Goal: Transaction & Acquisition: Purchase product/service

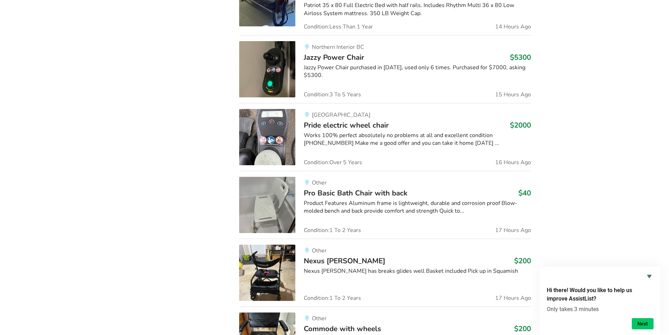
scroll to position [1123, 0]
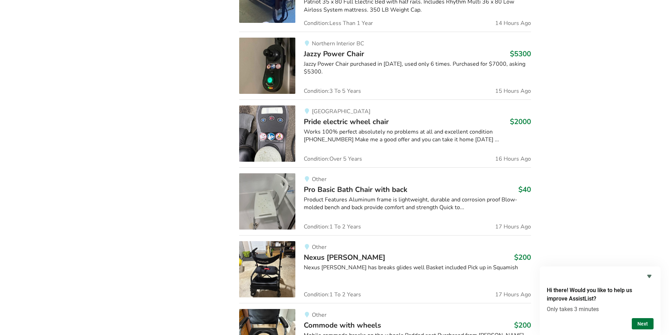
click at [642, 325] on button "Next" at bounding box center [642, 323] width 22 height 11
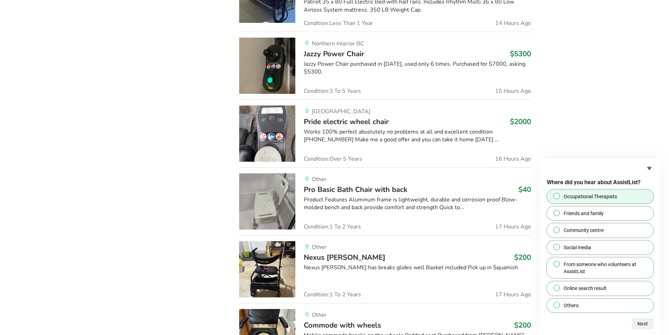
click at [554, 196] on span at bounding box center [556, 196] width 6 height 6
click at [554, 196] on input "Occupational Therapists" at bounding box center [556, 195] width 5 height 5
radio input "true"
click at [644, 326] on button "Next" at bounding box center [642, 323] width 22 height 11
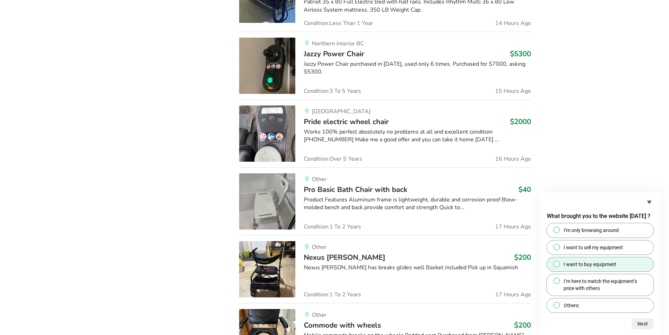
click at [565, 266] on span "I want to buy equipment" at bounding box center [589, 263] width 53 height 7
click at [559, 266] on input "I want to buy equipment" at bounding box center [556, 263] width 5 height 5
radio input "true"
click at [651, 322] on button "Next" at bounding box center [642, 323] width 22 height 11
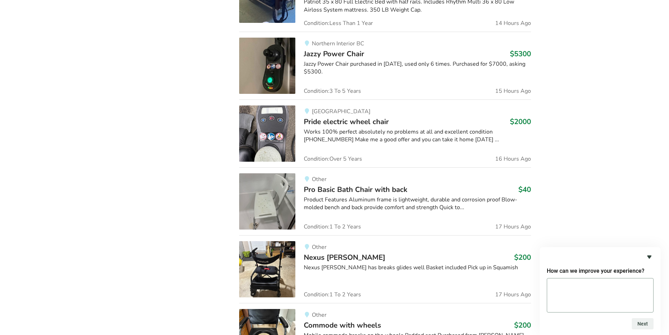
click at [650, 257] on icon "Hide survey" at bounding box center [649, 256] width 8 height 8
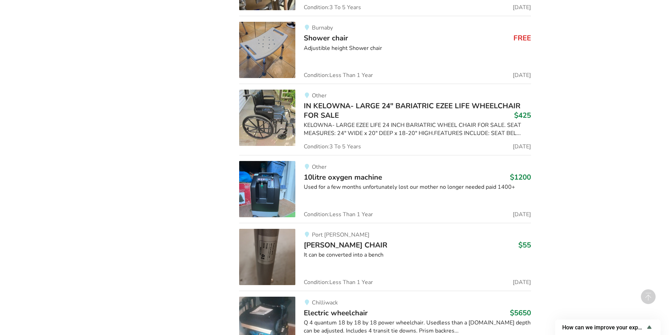
scroll to position [2948, 0]
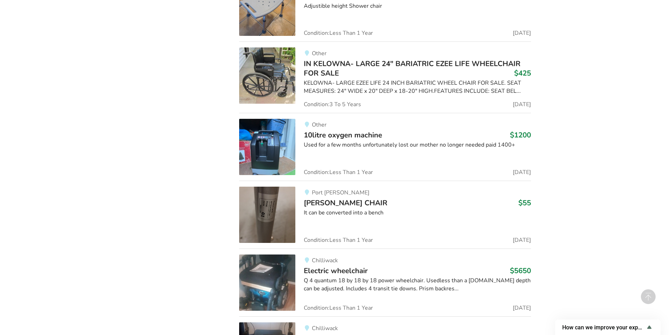
click at [358, 204] on span "[PERSON_NAME] CHAIR" at bounding box center [346, 203] width 84 height 10
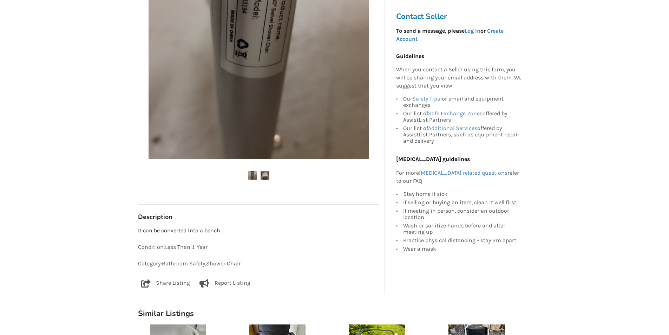
scroll to position [211, 0]
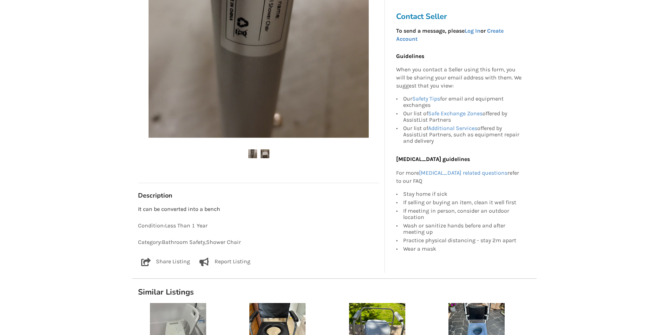
click at [265, 153] on img at bounding box center [264, 153] width 9 height 9
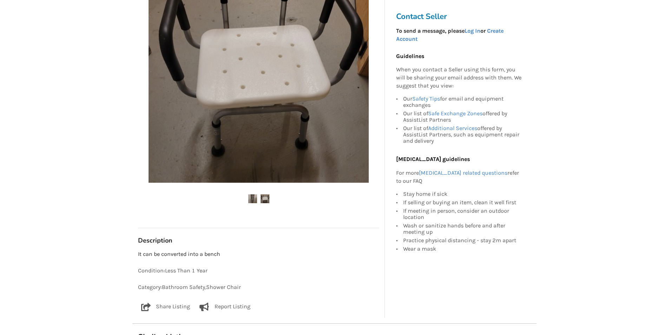
scroll to position [35, 0]
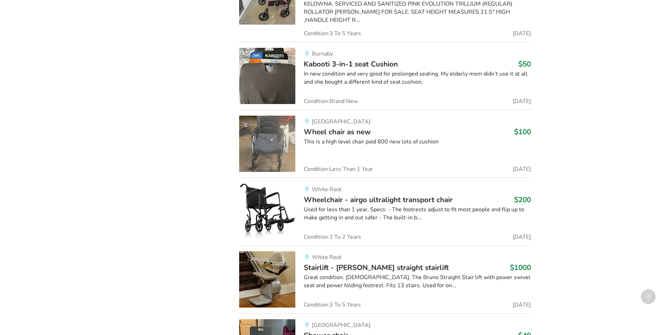
scroll to position [4072, 0]
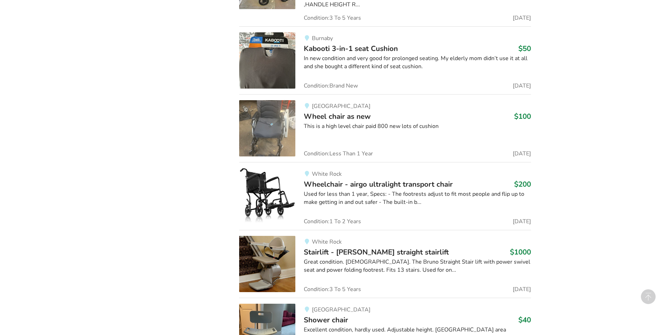
click at [317, 115] on span "Wheel chair as new" at bounding box center [337, 116] width 67 height 10
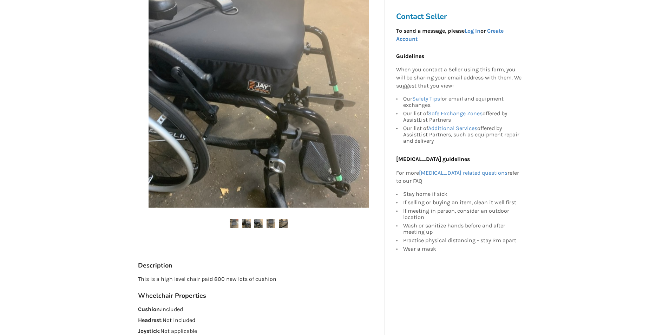
scroll to position [140, 0]
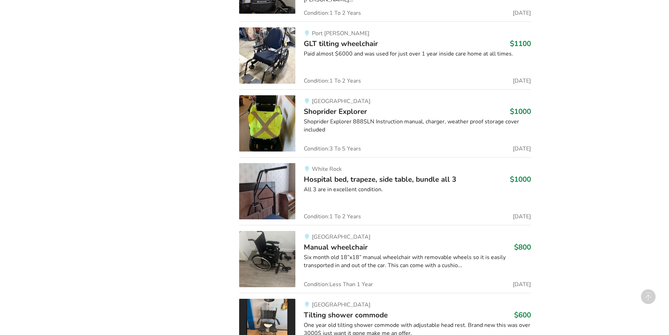
scroll to position [5757, 0]
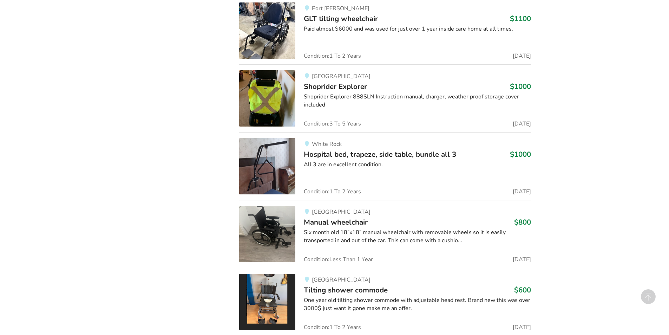
click at [319, 217] on span "Manual wheelchair" at bounding box center [336, 222] width 64 height 10
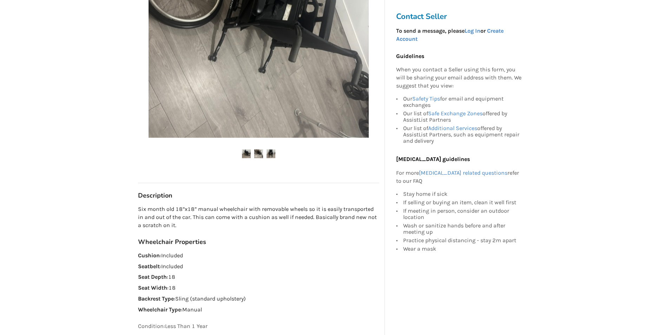
scroll to position [176, 0]
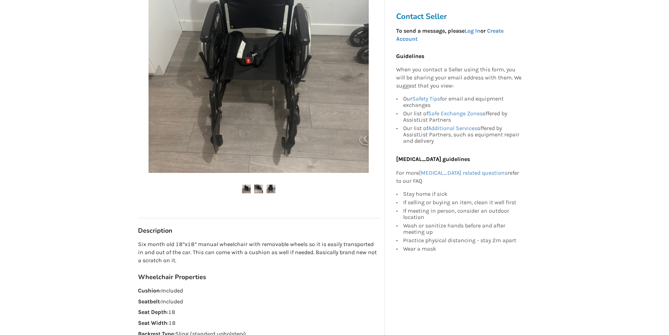
click at [256, 190] on img at bounding box center [258, 188] width 9 height 9
click at [270, 190] on img at bounding box center [270, 188] width 9 height 9
click at [239, 192] on ul at bounding box center [258, 188] width 241 height 9
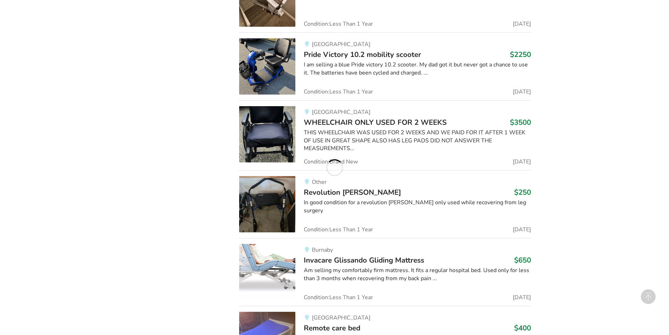
scroll to position [6354, 0]
